Goal: Information Seeking & Learning: Learn about a topic

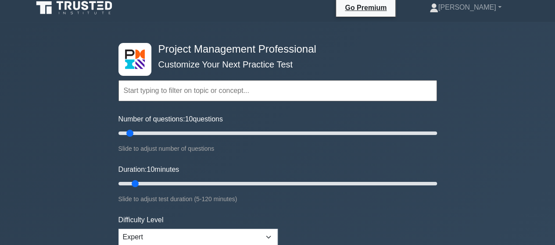
scroll to position [88, 0]
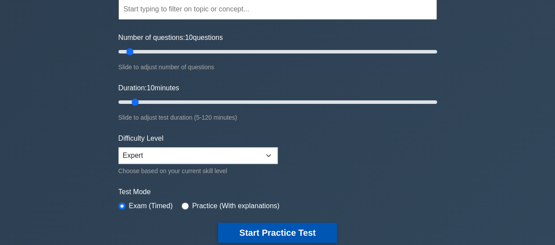
click at [307, 231] on button "Start Practice Test" at bounding box center [277, 233] width 119 height 20
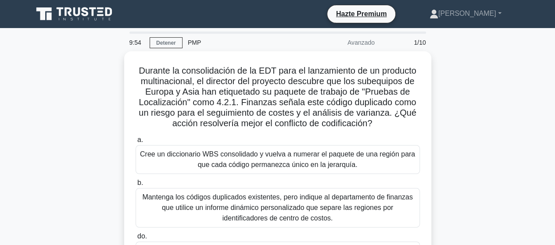
click at [483, 90] on div "Durante la consolidación de la EDT para el lanzamiento de un producto multinaci…" at bounding box center [278, 193] width 501 height 285
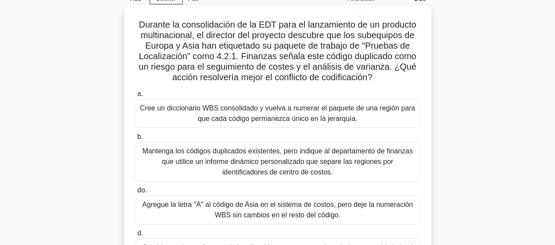
scroll to position [88, 0]
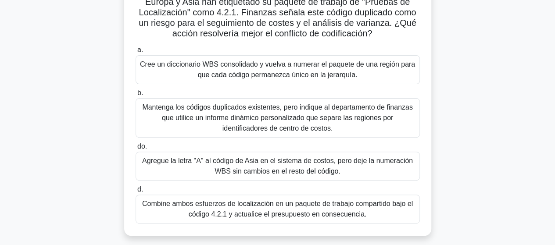
click at [298, 212] on font "Combine ambos esfuerzos de localización en un paquete de trabajo compartido baj…" at bounding box center [277, 209] width 271 height 18
click at [136, 193] on input "d. Combine ambos esfuerzos de localización en un paquete de trabajo compartido …" at bounding box center [136, 190] width 0 height 6
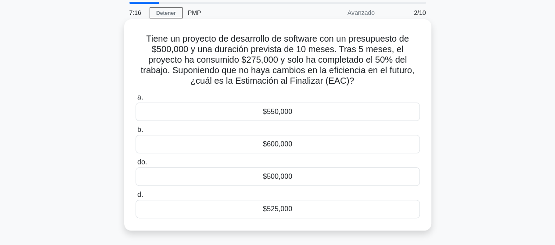
scroll to position [44, 0]
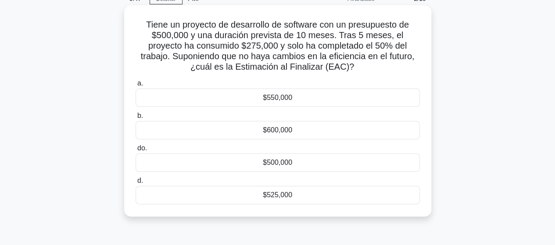
click at [285, 98] on font "$550,000" at bounding box center [277, 97] width 29 height 7
click at [136, 86] on input "a. $550,000" at bounding box center [136, 84] width 0 height 6
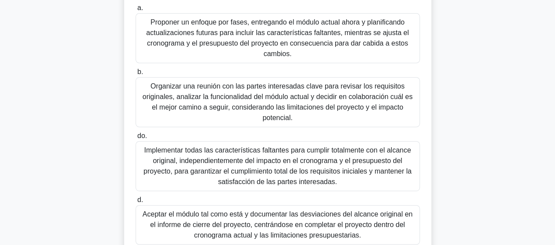
scroll to position [176, 0]
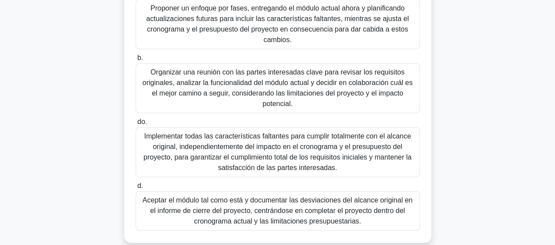
click at [281, 89] on font "Organizar una reunión con las partes interesadas clave para revisar los requisi…" at bounding box center [278, 87] width 270 height 39
click at [136, 61] on input "b. Organizar una reunión con las partes interesadas clave para revisar los requ…" at bounding box center [136, 58] width 0 height 6
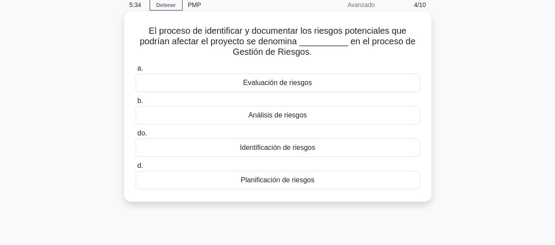
scroll to position [0, 0]
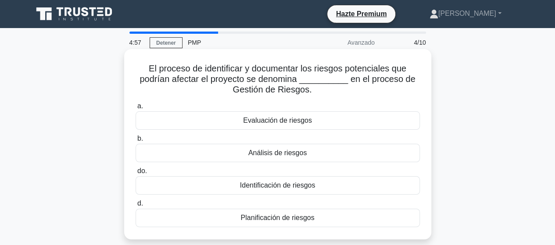
click at [308, 189] on font "Identificación de riesgos" at bounding box center [278, 185] width 76 height 7
click at [136, 174] on input "do. Identificación de riesgos" at bounding box center [136, 172] width 0 height 6
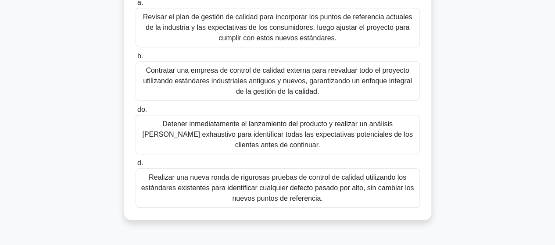
scroll to position [210, 0]
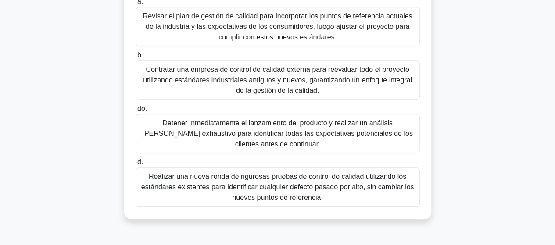
click at [210, 23] on font "Revisar el plan de gestión de calidad para incorporar los puntos de referencia …" at bounding box center [278, 26] width 270 height 29
click at [136, 5] on input "a. Revisar el plan de gestión de calidad para incorporar los puntos de referenc…" at bounding box center [136, 2] width 0 height 6
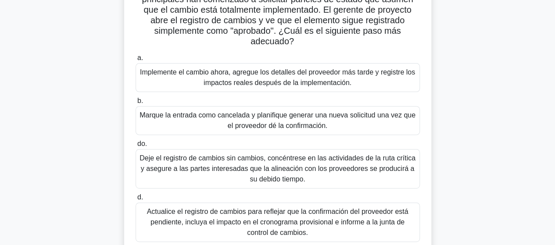
scroll to position [132, 0]
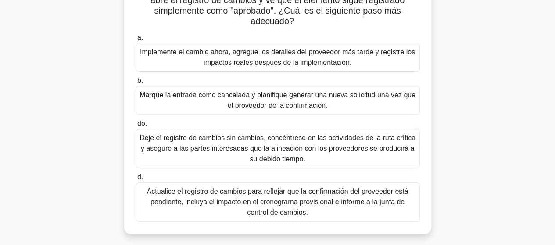
click at [324, 203] on font "Actualice el registro de cambios para reflejar que la confirmación del proveedo…" at bounding box center [278, 202] width 262 height 29
click at [136, 180] on input "d. Actualice el registro de cambios para reflejar que la confirmación del prove…" at bounding box center [136, 178] width 0 height 6
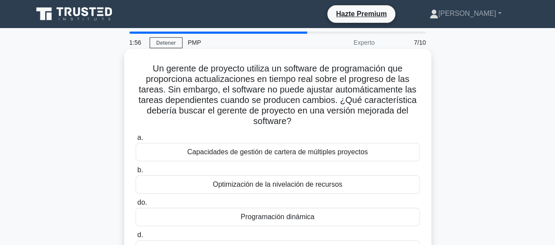
scroll to position [44, 0]
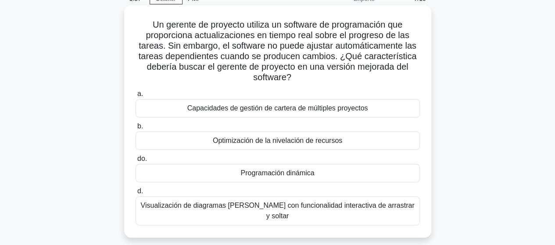
click at [313, 173] on font "Programación dinámica" at bounding box center [278, 172] width 74 height 7
click at [136, 162] on input "do. Programación dinámica" at bounding box center [136, 159] width 0 height 6
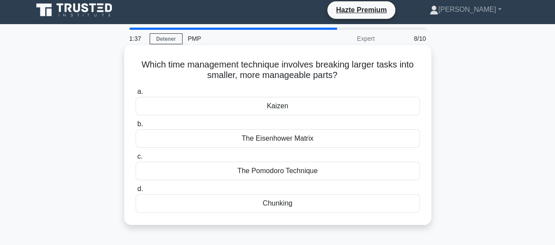
scroll to position [0, 0]
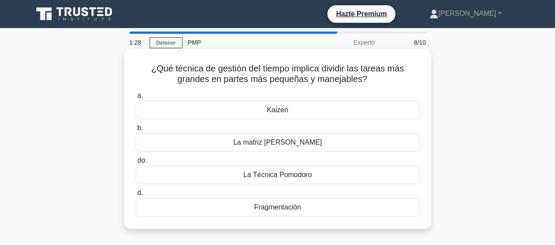
click at [303, 210] on div "Fragmentación" at bounding box center [278, 207] width 285 height 18
click at [136, 196] on input "d. Fragmentación" at bounding box center [136, 194] width 0 height 6
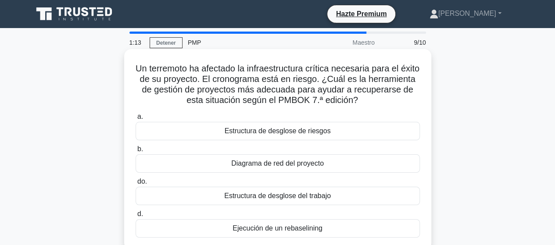
click at [329, 228] on div "Ejecución de un rebaselining" at bounding box center [278, 229] width 285 height 18
click at [136, 217] on input "d. Ejecución de un rebaselining" at bounding box center [136, 215] width 0 height 6
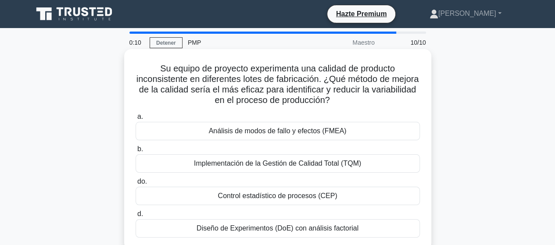
click at [298, 128] on font "Análisis de modos de fallo y efectos (FMEA)" at bounding box center [278, 130] width 138 height 7
click at [136, 120] on input "a. Análisis de modos de fallo y efectos (FMEA)" at bounding box center [136, 117] width 0 height 6
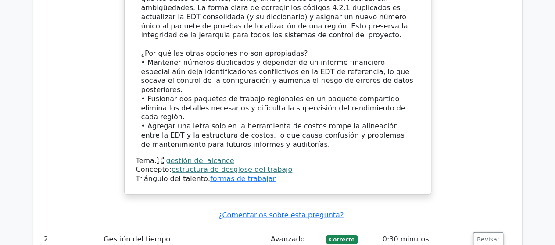
scroll to position [1229, 0]
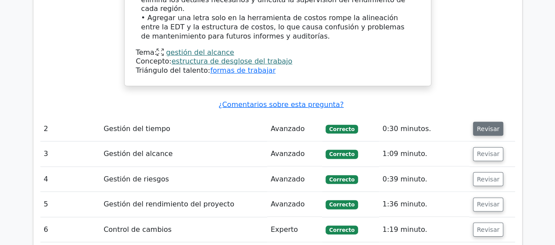
click at [483, 122] on button "Revisar" at bounding box center [488, 129] width 31 height 14
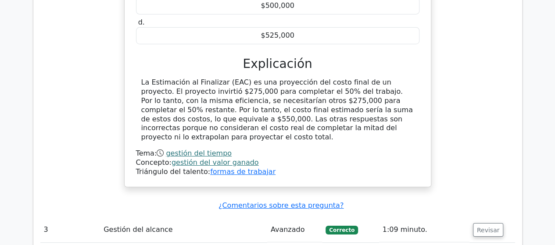
scroll to position [1581, 0]
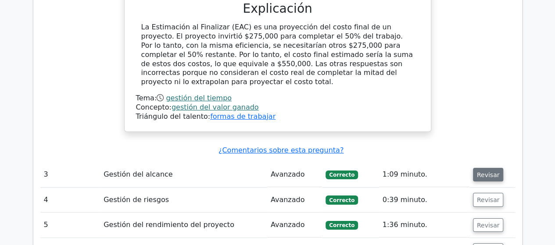
click at [479, 171] on font "Revisar" at bounding box center [488, 174] width 23 height 7
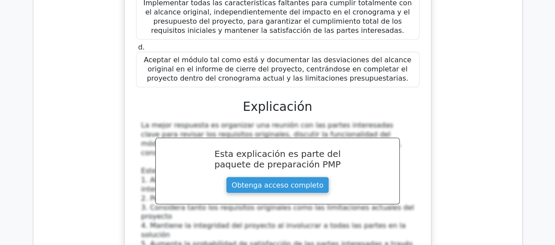
scroll to position [2239, 0]
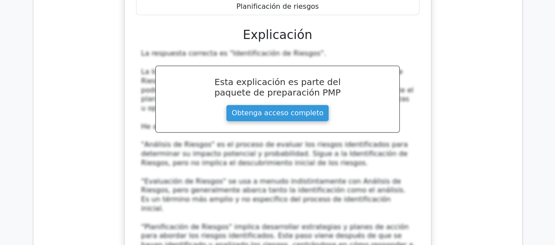
scroll to position [2821, 0]
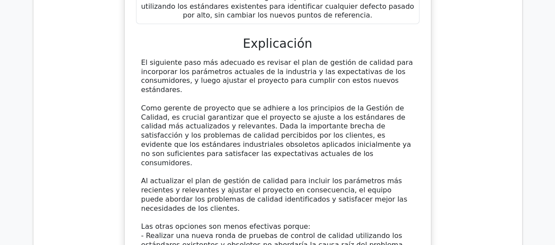
scroll to position [3436, 0]
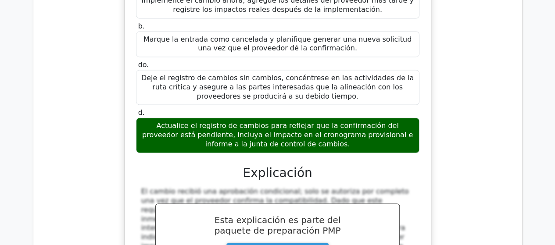
scroll to position [4094, 0]
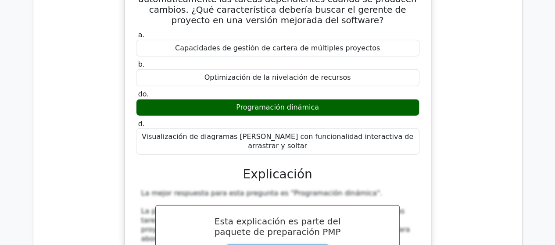
scroll to position [4665, 0]
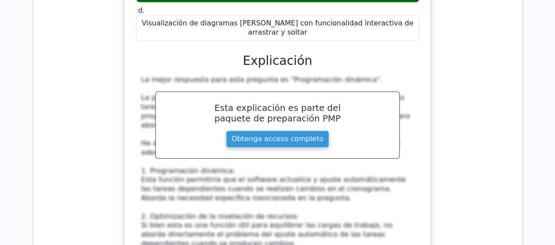
scroll to position [4709, 0]
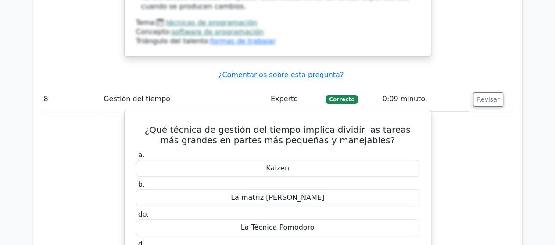
scroll to position [5060, 0]
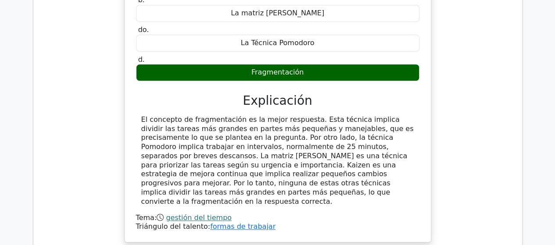
scroll to position [5412, 0]
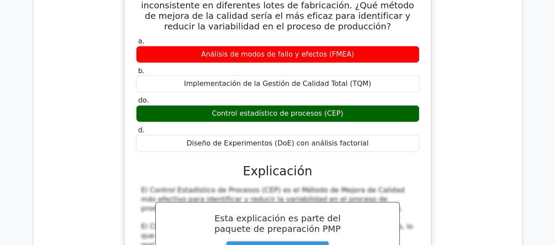
scroll to position [6202, 0]
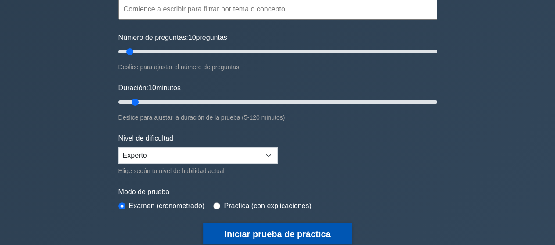
click at [302, 230] on font "Iniciar prueba de práctica" at bounding box center [277, 235] width 106 height 10
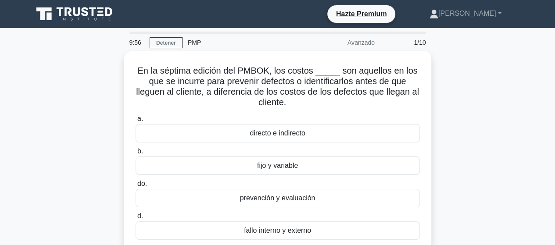
click at [478, 94] on div "En la séptima edición del PMBOK, los costos _____ son aquellos en los que se in…" at bounding box center [278, 157] width 501 height 212
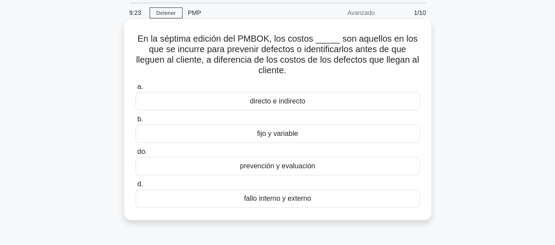
scroll to position [44, 0]
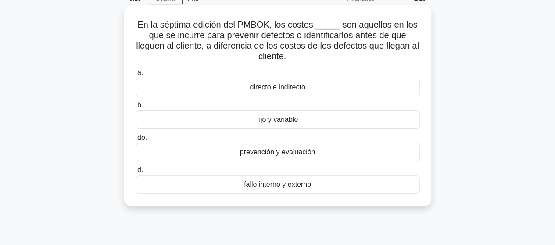
click at [309, 153] on font "prevención y evaluación" at bounding box center [278, 151] width 76 height 7
click at [136, 141] on input "do. prevención y evaluación" at bounding box center [136, 138] width 0 height 6
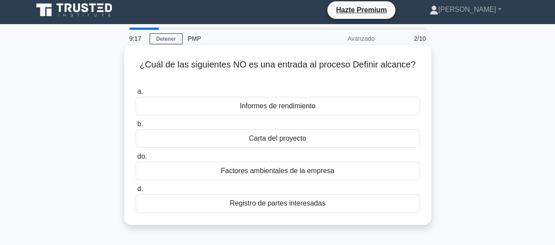
scroll to position [0, 0]
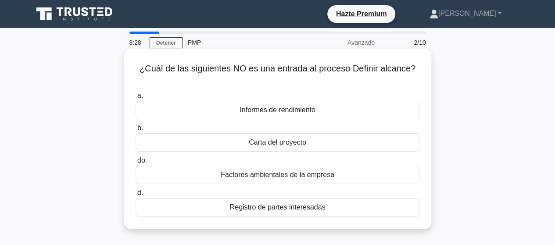
click at [308, 109] on font "Informes de rendimiento" at bounding box center [278, 109] width 76 height 7
click at [136, 99] on input "a. Informes de rendimiento" at bounding box center [136, 96] width 0 height 6
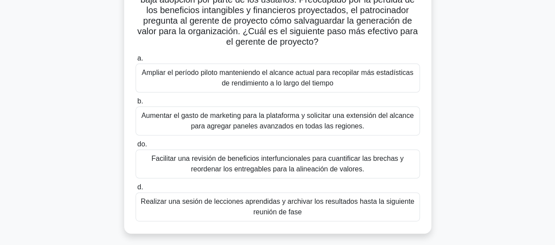
scroll to position [88, 0]
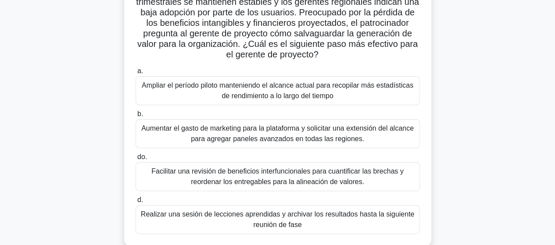
click at [316, 180] on font "Facilitar una revisión de beneficios interfuncionales para cuantificar las brec…" at bounding box center [277, 177] width 252 height 18
click at [136, 160] on input "do. Facilitar una revisión de beneficios interfuncionales para cuantificar las …" at bounding box center [136, 158] width 0 height 6
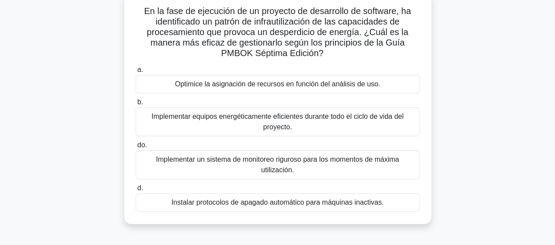
scroll to position [44, 0]
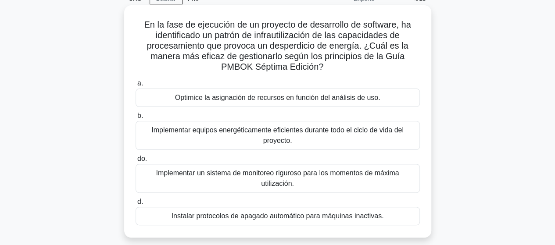
click at [301, 183] on font "Implementar un sistema de monitoreo riguroso para los momentos de máxima utiliz…" at bounding box center [278, 178] width 277 height 21
click at [136, 162] on input "do. Implementar un sistema de monitoreo riguroso para los momentos de máxima ut…" at bounding box center [136, 159] width 0 height 6
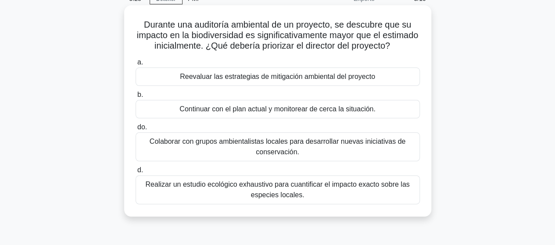
click at [303, 80] on font "Reevaluar las estrategias de mitigación ambiental del proyecto" at bounding box center [277, 76] width 195 height 7
click at [136, 65] on input "a. Reevaluar las estrategias de mitigación ambiental del proyecto" at bounding box center [136, 63] width 0 height 6
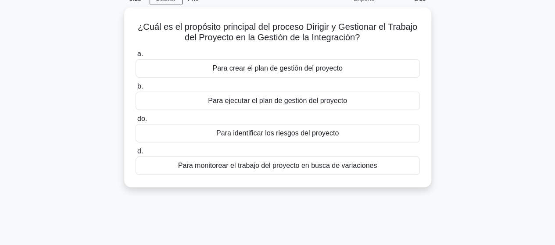
scroll to position [0, 0]
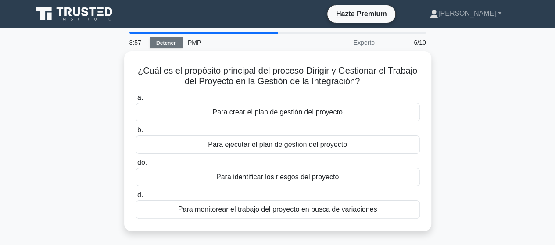
click at [174, 40] on font "Detener" at bounding box center [166, 43] width 20 height 6
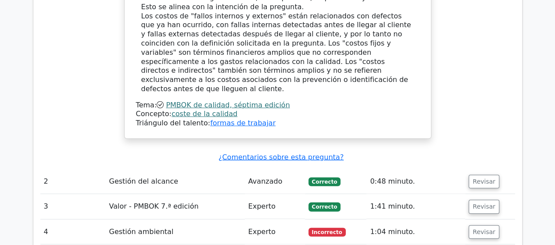
scroll to position [1010, 0]
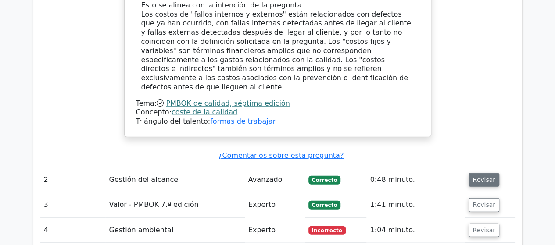
click at [474, 177] on font "Revisar" at bounding box center [484, 180] width 23 height 7
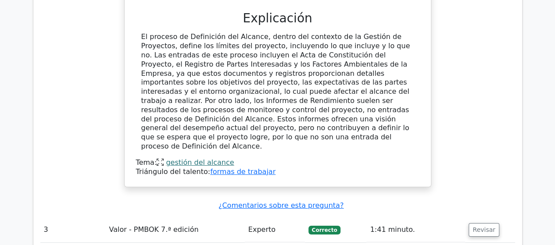
scroll to position [1405, 0]
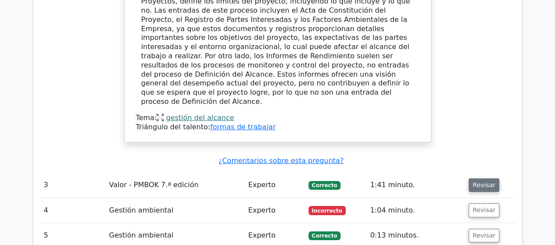
click at [485, 182] on font "Revisar" at bounding box center [484, 185] width 23 height 7
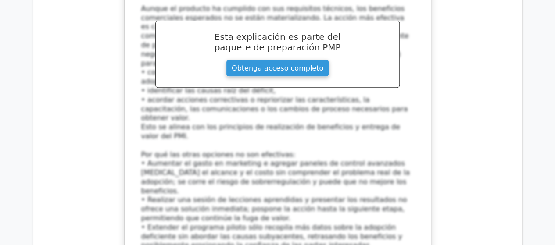
scroll to position [1976, 0]
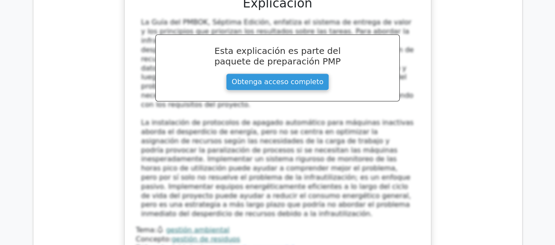
scroll to position [2503, 0]
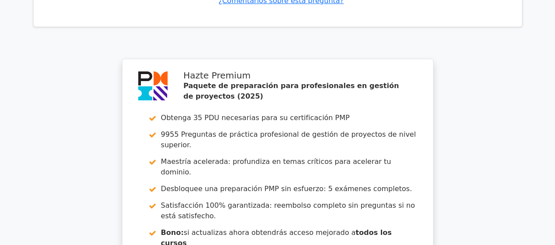
scroll to position [3394, 0]
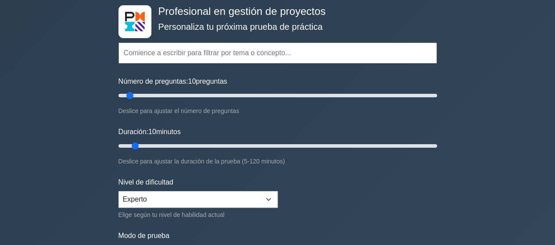
scroll to position [132, 0]
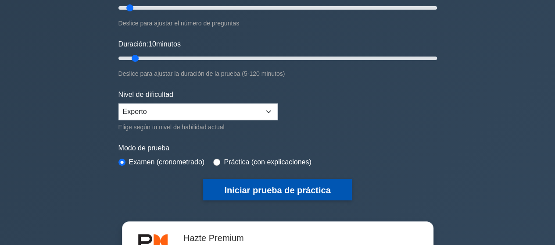
click at [238, 182] on button "Iniciar prueba de práctica" at bounding box center [277, 190] width 148 height 22
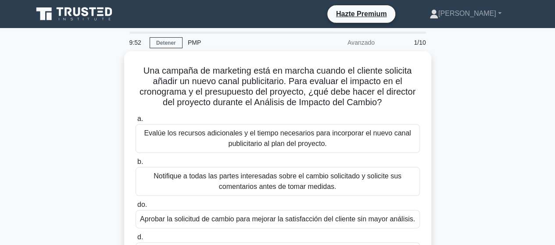
click at [464, 111] on div "Una campaña de marketing está en marcha cuando el cliente solicita añadir un nu…" at bounding box center [278, 172] width 501 height 243
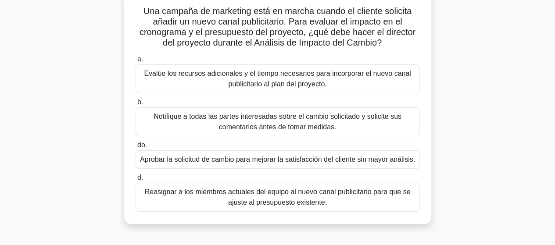
scroll to position [44, 0]
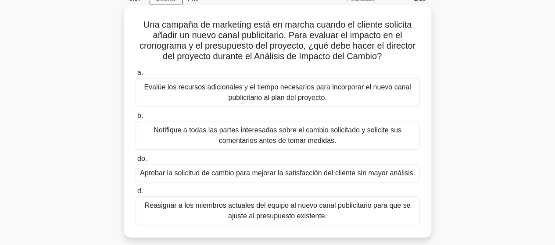
click at [328, 92] on font "Evalúe los recursos adicionales y el tiempo necesarios para incorporar el nuevo…" at bounding box center [277, 92] width 267 height 18
click at [136, 76] on input "a. Evalúe los recursos adicionales y el tiempo necesarios para incorporar el nu…" at bounding box center [136, 73] width 0 height 6
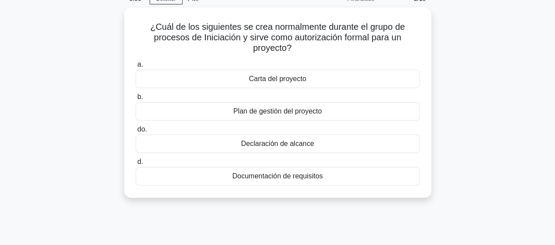
scroll to position [0, 0]
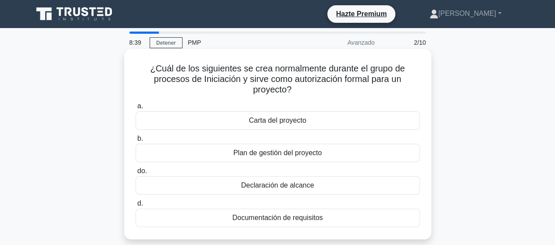
click at [302, 119] on font "Carta del proyecto" at bounding box center [278, 120] width 58 height 7
click at [136, 109] on input "a. Carta del proyecto" at bounding box center [136, 107] width 0 height 6
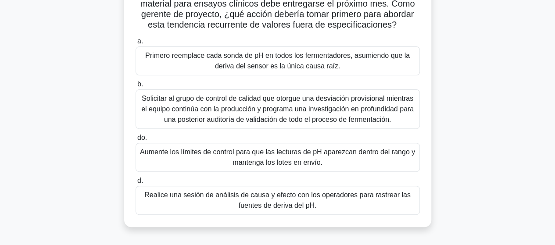
scroll to position [132, 0]
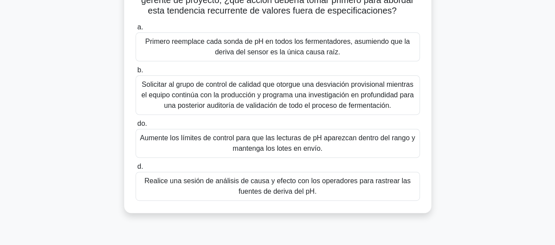
click at [335, 190] on font "Realice una sesión de análisis de causa y efecto con los operadores para rastre…" at bounding box center [278, 186] width 277 height 21
click at [136, 170] on input "d. Realice una sesión de análisis de causa y efecto con los operadores para ras…" at bounding box center [136, 167] width 0 height 6
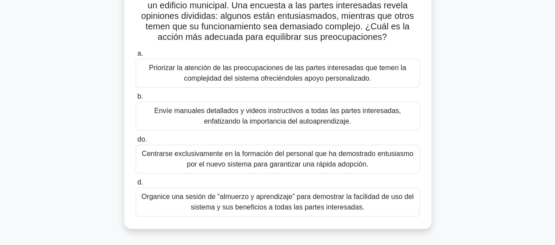
scroll to position [88, 0]
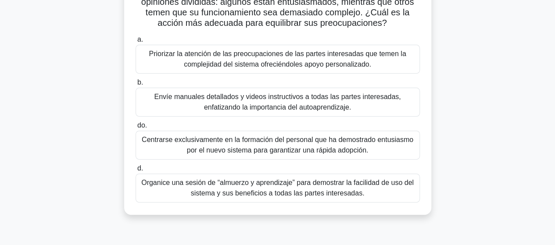
click at [350, 190] on font "Organice una sesión de “almuerzo y aprendizaje” para demostrar la facilidad de …" at bounding box center [277, 188] width 273 height 18
click at [136, 172] on input "d. Organice una sesión de “almuerzo y aprendizaje” para demostrar la facilidad …" at bounding box center [136, 169] width 0 height 6
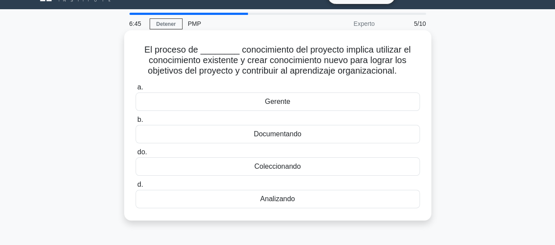
scroll to position [0, 0]
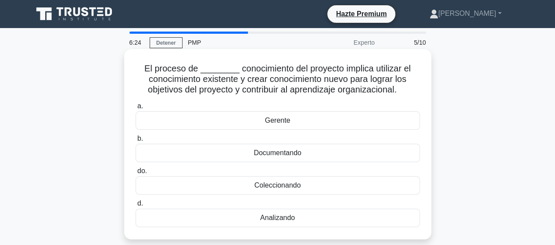
click at [285, 218] on font "Analizando" at bounding box center [277, 217] width 35 height 7
click at [136, 207] on input "d. Analizando" at bounding box center [136, 204] width 0 height 6
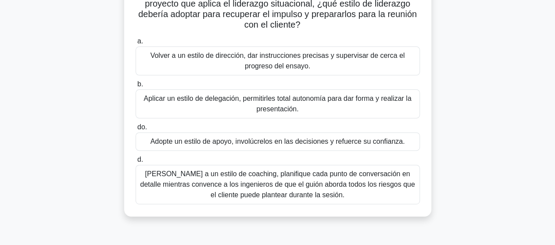
scroll to position [132, 0]
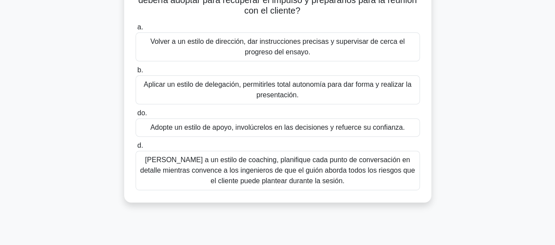
click at [363, 126] on font "Adopte un estilo de apoyo, involúcrelos en las decisiones y refuerce su confian…" at bounding box center [278, 127] width 255 height 7
click at [136, 116] on input "do. Adopte un estilo de apoyo, involúcrelos en las decisiones y refuerce su con…" at bounding box center [136, 114] width 0 height 6
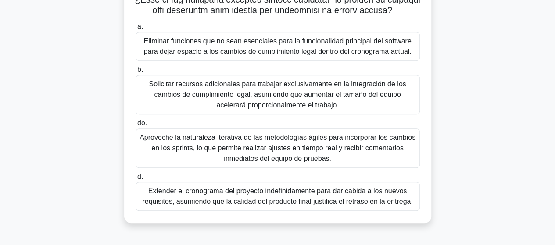
scroll to position [231, 0]
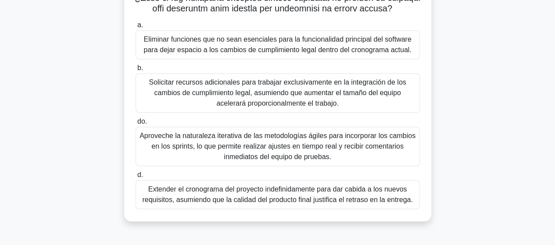
click at [368, 152] on font "Aproveche la naturaleza iterativa de las metodologías ágiles para incorporar lo…" at bounding box center [278, 146] width 276 height 29
click at [136, 125] on input "do. Aproveche la naturaleza iterativa de las metodologías ágiles para incorpora…" at bounding box center [136, 122] width 0 height 6
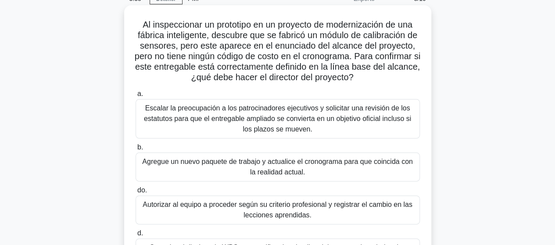
scroll to position [0, 0]
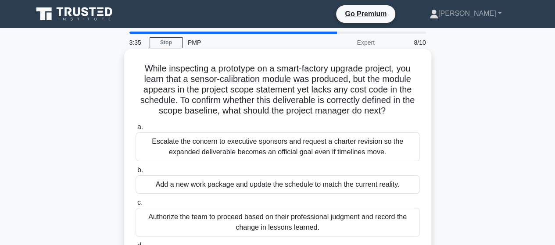
click at [260, 86] on h5 "While inspecting a prototype on a smart-factory upgrade project, you learn that…" at bounding box center [278, 90] width 286 height 54
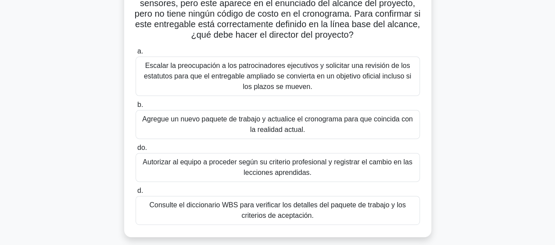
scroll to position [90, 0]
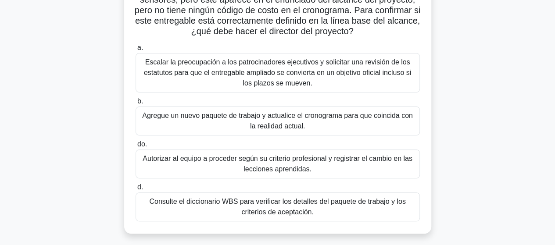
click at [255, 212] on font "Consulte el diccionario WBS para verificar los detalles del paquete de trabajo …" at bounding box center [277, 207] width 256 height 18
click at [136, 191] on input "d. Consulte el diccionario WBS para verificar los detalles del paquete de traba…" at bounding box center [136, 188] width 0 height 6
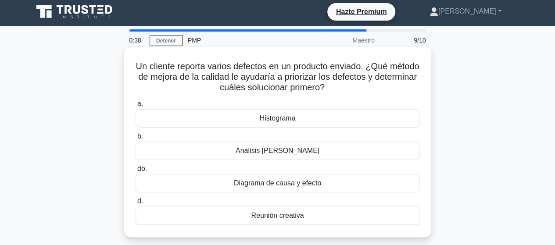
scroll to position [0, 0]
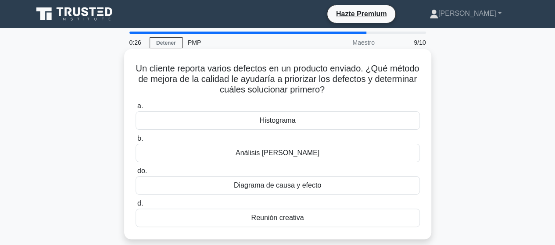
drag, startPoint x: 306, startPoint y: 157, endPoint x: 305, endPoint y: 162, distance: 5.1
click at [305, 162] on div "Análisis [PERSON_NAME]" at bounding box center [278, 153] width 285 height 18
click at [136, 142] on input "b. Análisis de Pareto" at bounding box center [136, 139] width 0 height 6
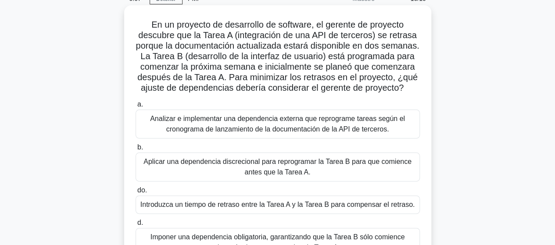
scroll to position [88, 0]
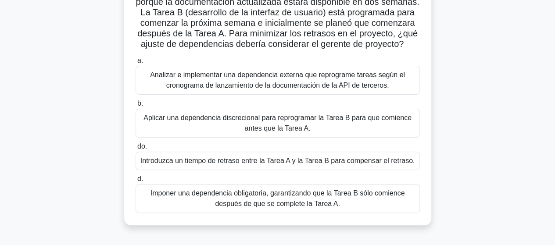
click at [310, 89] on font "Analizar e implementar una dependencia externa que reprograme tareas según el c…" at bounding box center [277, 80] width 255 height 18
click at [136, 64] on input "a. Analizar e implementar una dependencia externa que reprograme tareas según e…" at bounding box center [136, 61] width 0 height 6
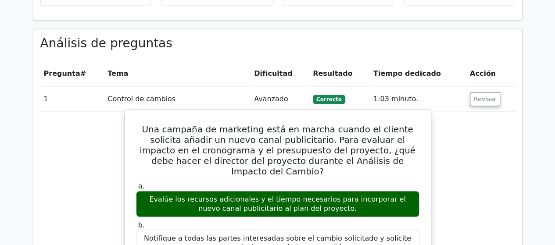
scroll to position [703, 0]
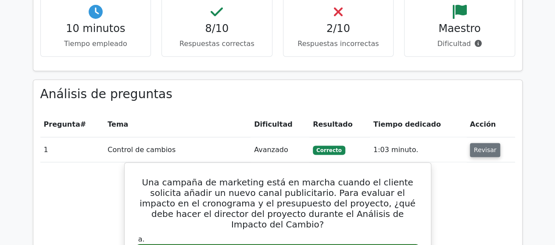
click at [476, 147] on font "Revisar" at bounding box center [485, 150] width 23 height 7
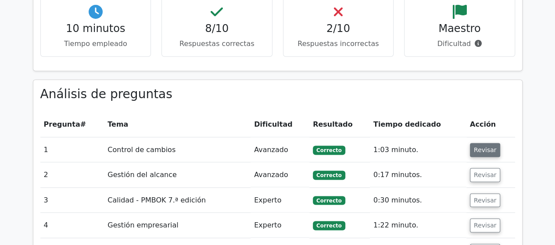
click at [476, 147] on font "Revisar" at bounding box center [485, 150] width 23 height 7
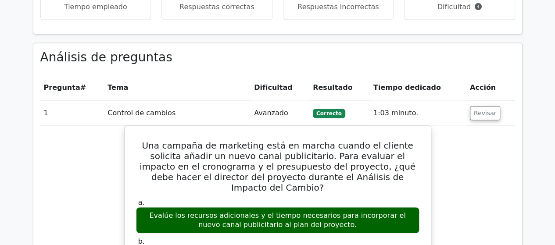
scroll to position [790, 0]
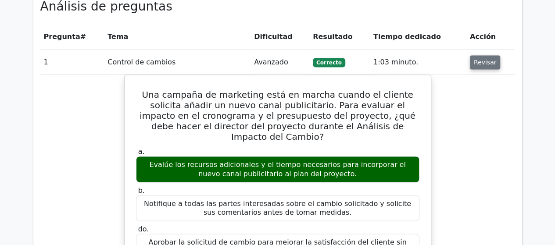
click at [476, 59] on font "Revisar" at bounding box center [485, 62] width 23 height 7
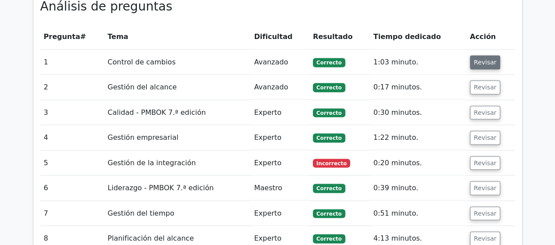
click at [479, 59] on font "Revisar" at bounding box center [485, 62] width 23 height 7
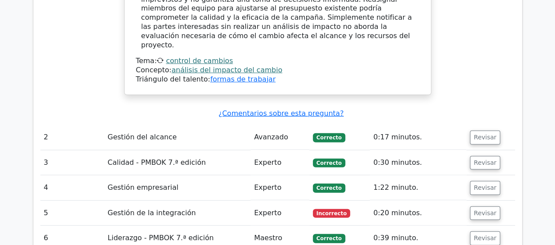
scroll to position [1181, 0]
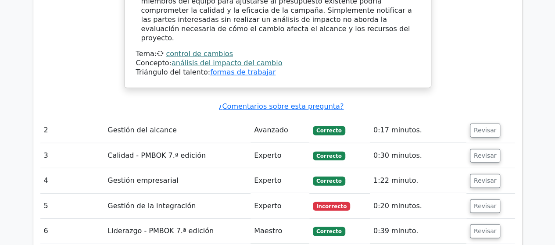
click at [488, 124] on button "Revisar" at bounding box center [485, 131] width 31 height 14
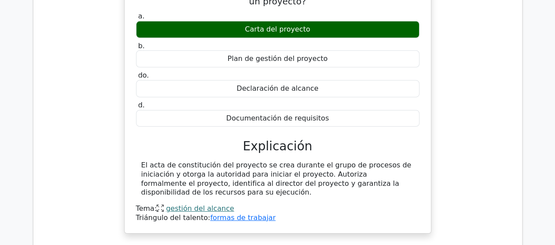
scroll to position [1445, 0]
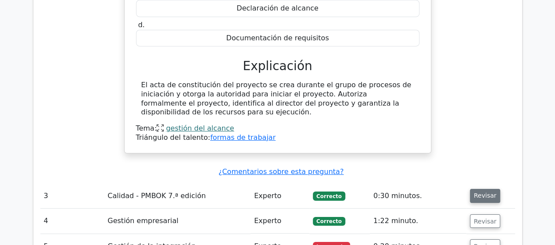
click at [487, 193] on font "Revisar" at bounding box center [485, 196] width 23 height 7
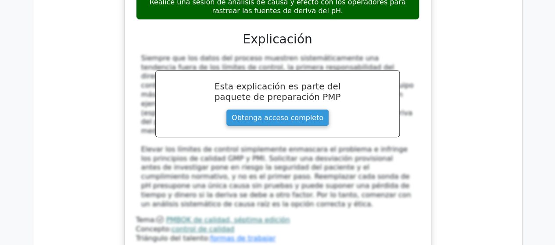
scroll to position [1928, 0]
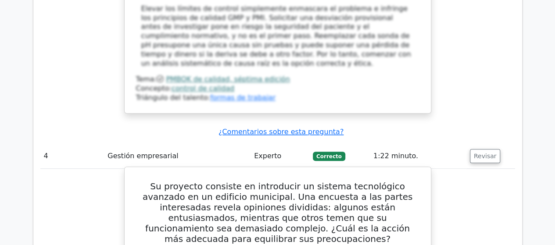
scroll to position [2103, 0]
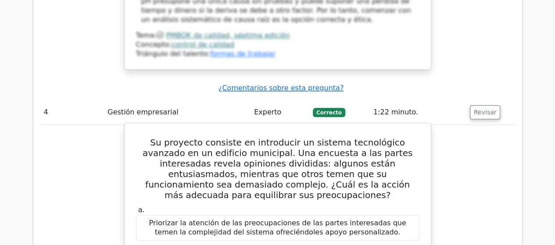
click at [322, 219] on font "Priorizar la atención de las preocupaciones de las partes interesadas que temen…" at bounding box center [277, 228] width 257 height 18
click at [228, 137] on font "Su proyecto consiste en introducir un sistema tecnológico avanzado en un edific…" at bounding box center [278, 168] width 270 height 63
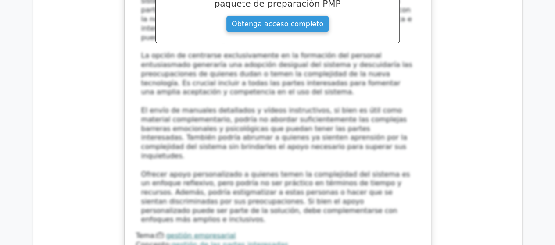
scroll to position [2542, 0]
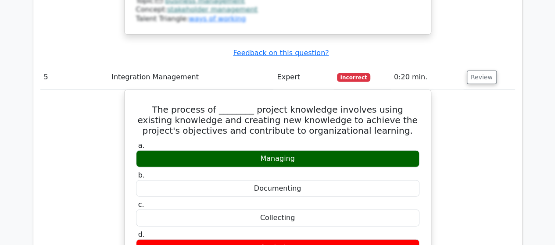
scroll to position [2603, 0]
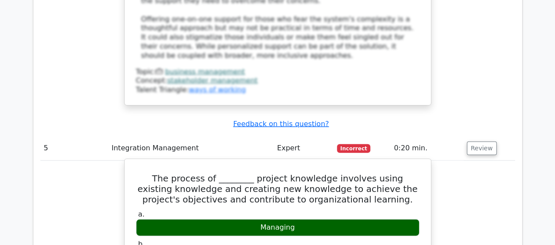
click at [251, 173] on h5 "The process of ________ project knowledge involves using existing knowledge and…" at bounding box center [277, 189] width 285 height 32
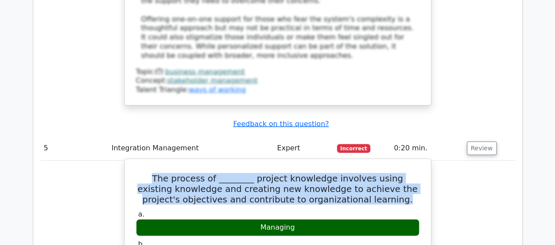
drag, startPoint x: 150, startPoint y: 33, endPoint x: 386, endPoint y: 57, distance: 237.8
click at [386, 173] on h5 "The process of ________ project knowledge involves using existing knowledge and…" at bounding box center [277, 189] width 285 height 32
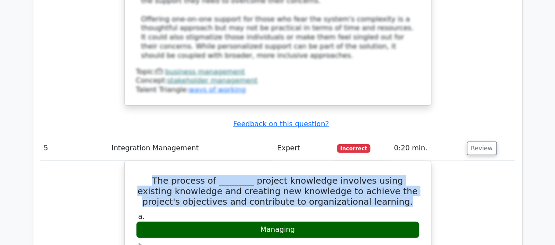
copy h5 "The process of ________ project knowledge involves using existing knowledge and…"
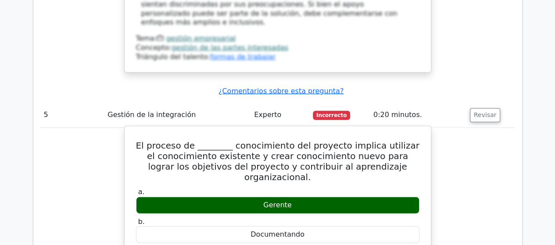
scroll to position [2816, 0]
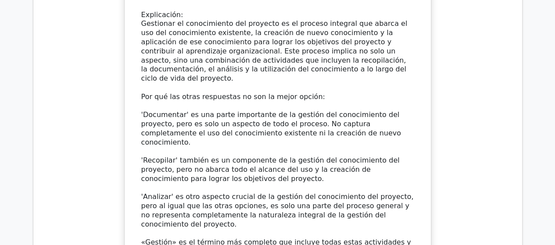
scroll to position [3124, 0]
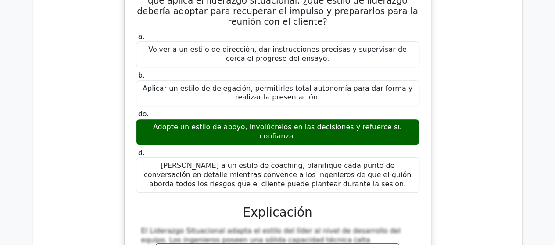
scroll to position [3607, 0]
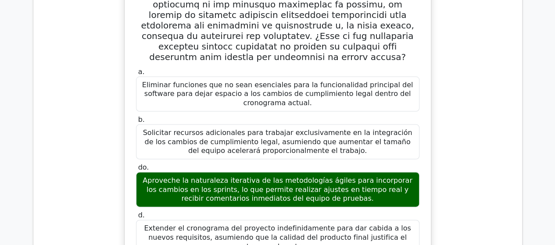
scroll to position [4309, 0]
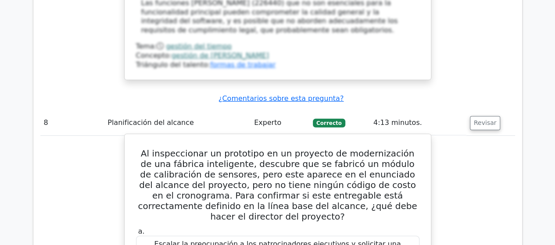
scroll to position [4880, 0]
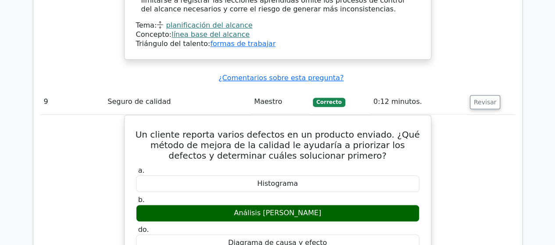
scroll to position [5275, 0]
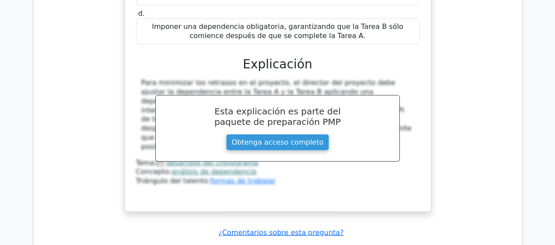
scroll to position [6028, 0]
